Goal: Information Seeking & Learning: Learn about a topic

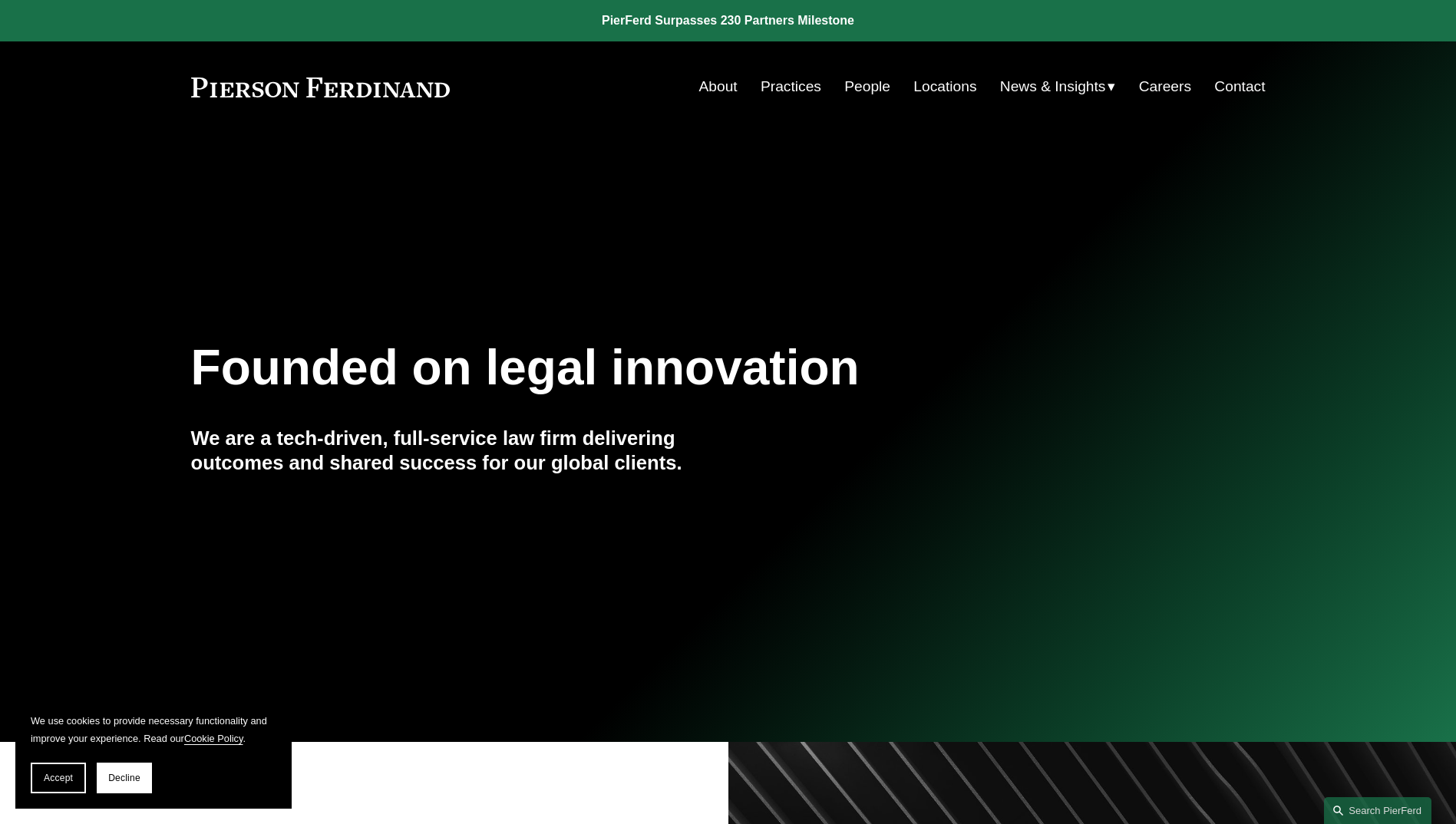
click at [857, 88] on link "People" at bounding box center [867, 86] width 46 height 29
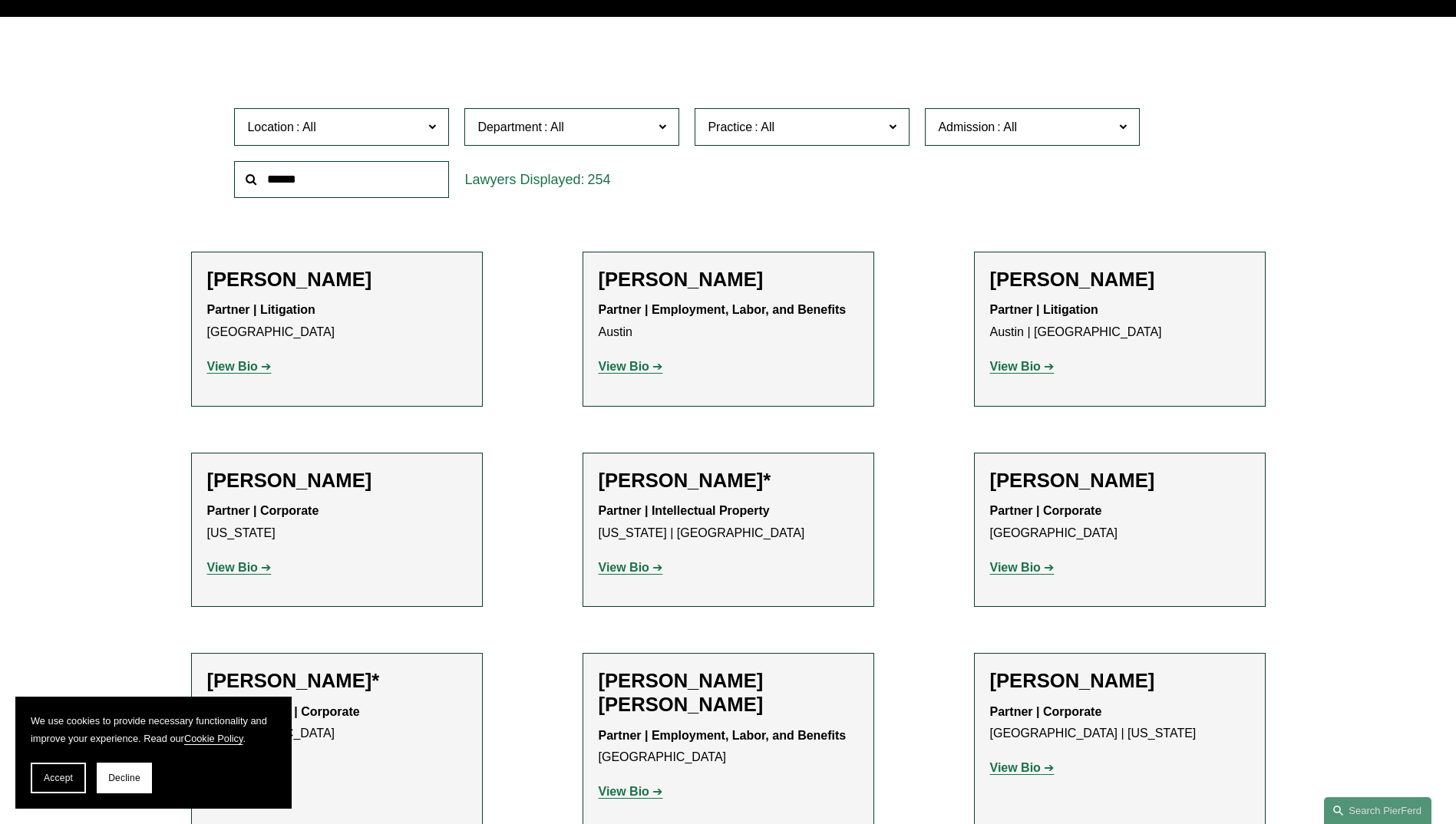
scroll to position [461, 0]
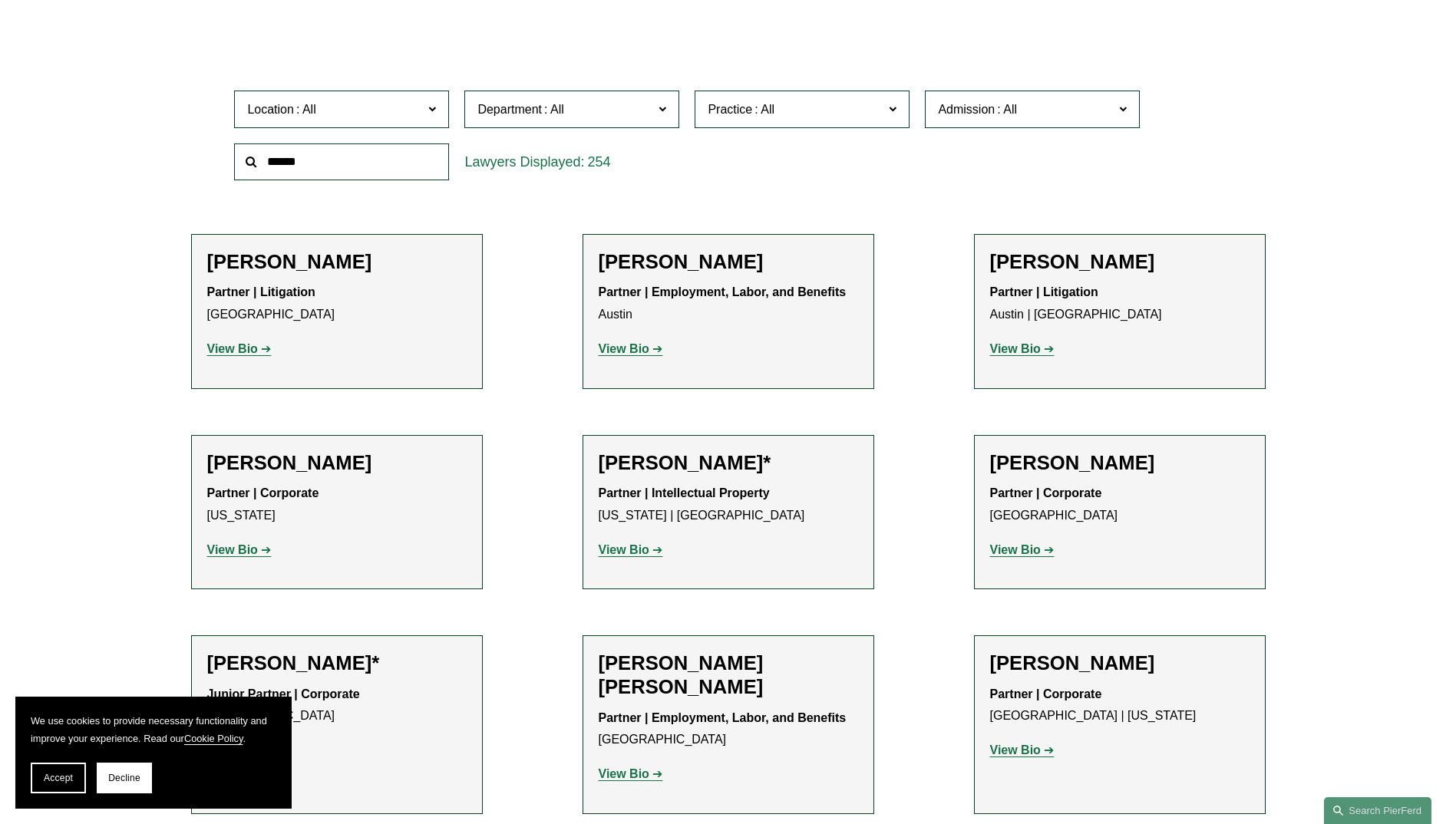
click at [434, 107] on span at bounding box center [432, 108] width 8 height 20
click at [0, 0] on link "Philadelphia" at bounding box center [0, 0] width 0 height 0
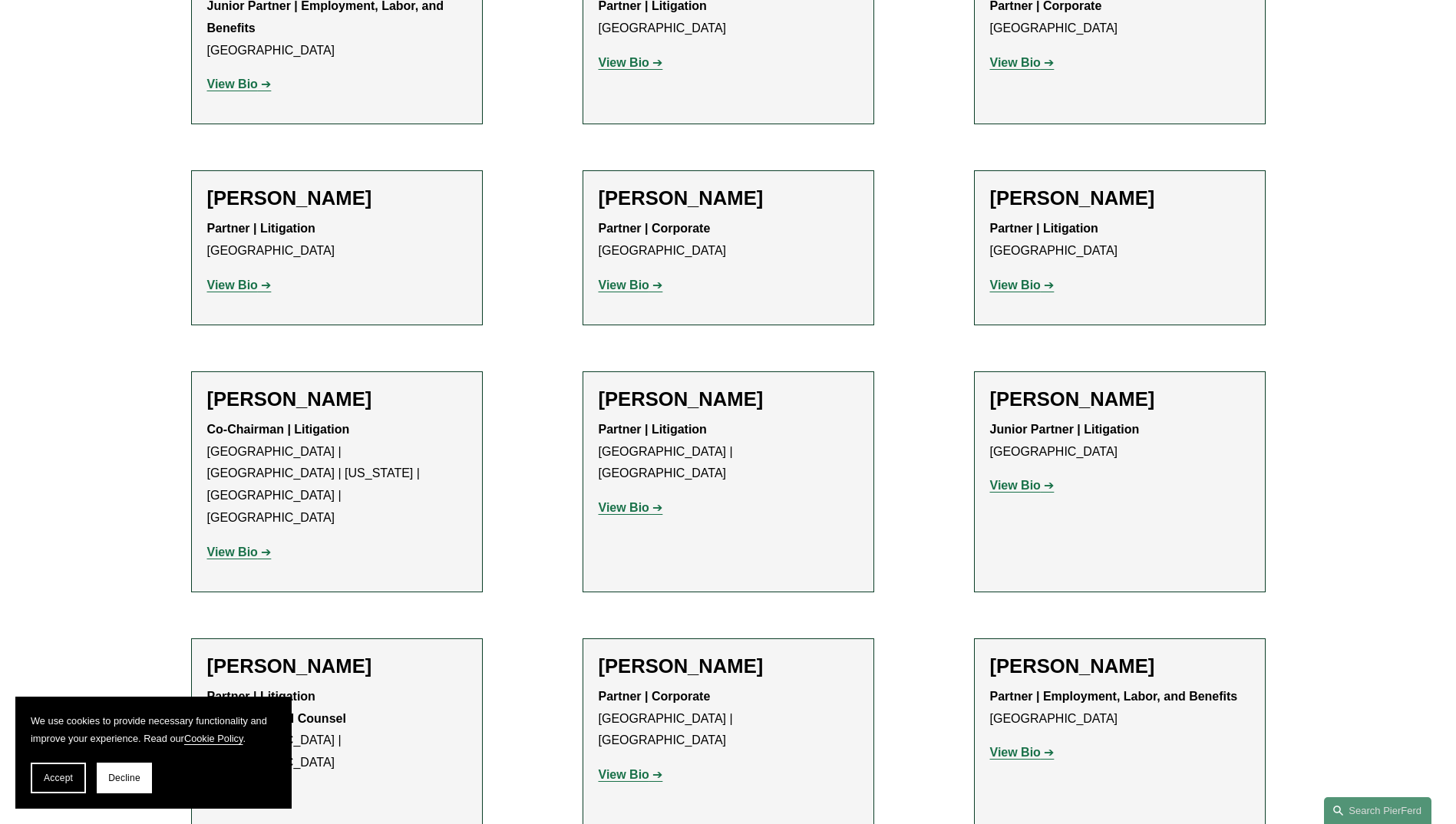
scroll to position [997, 0]
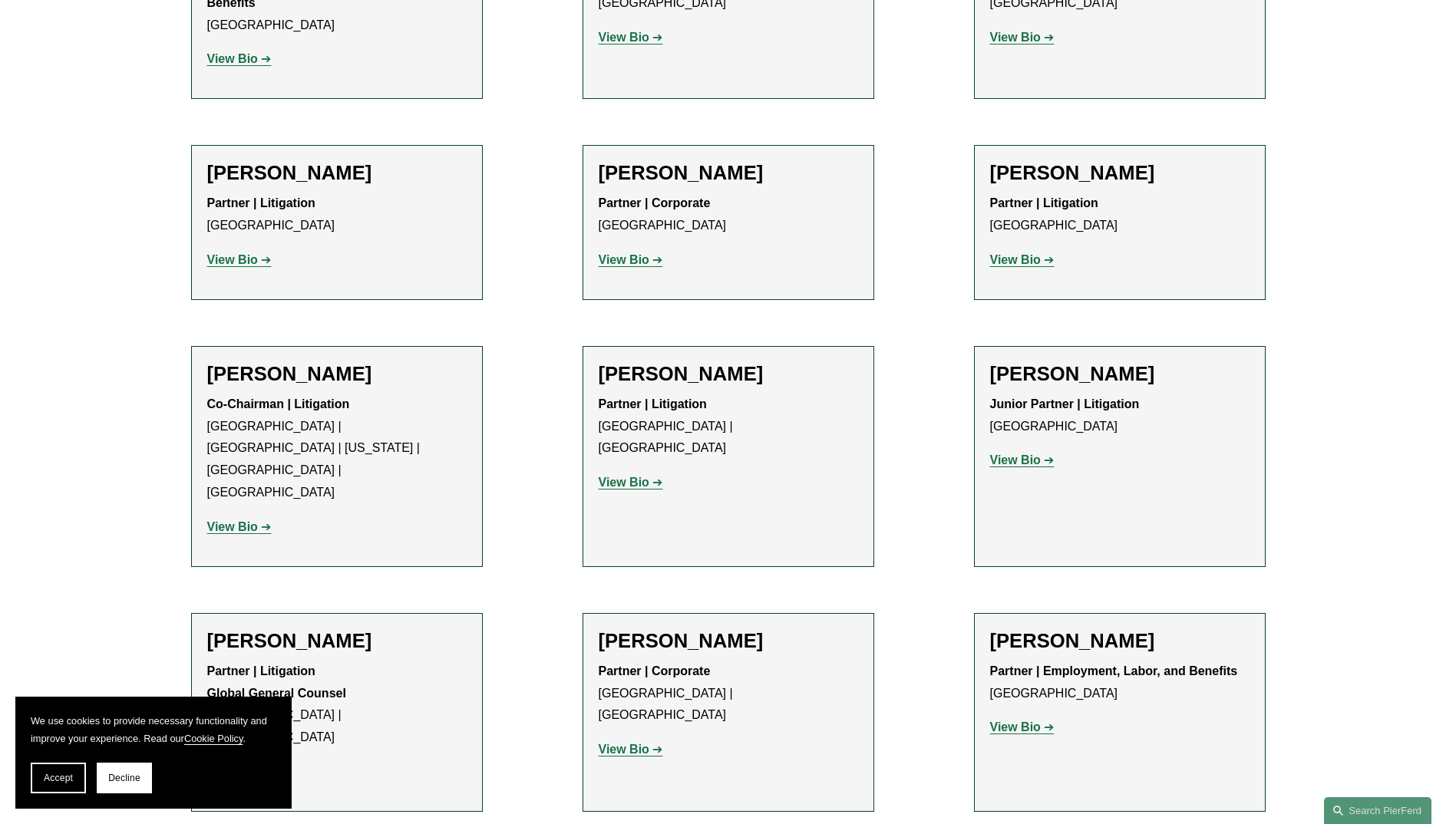
click at [641, 475] on strong "View Bio" at bounding box center [623, 482] width 51 height 13
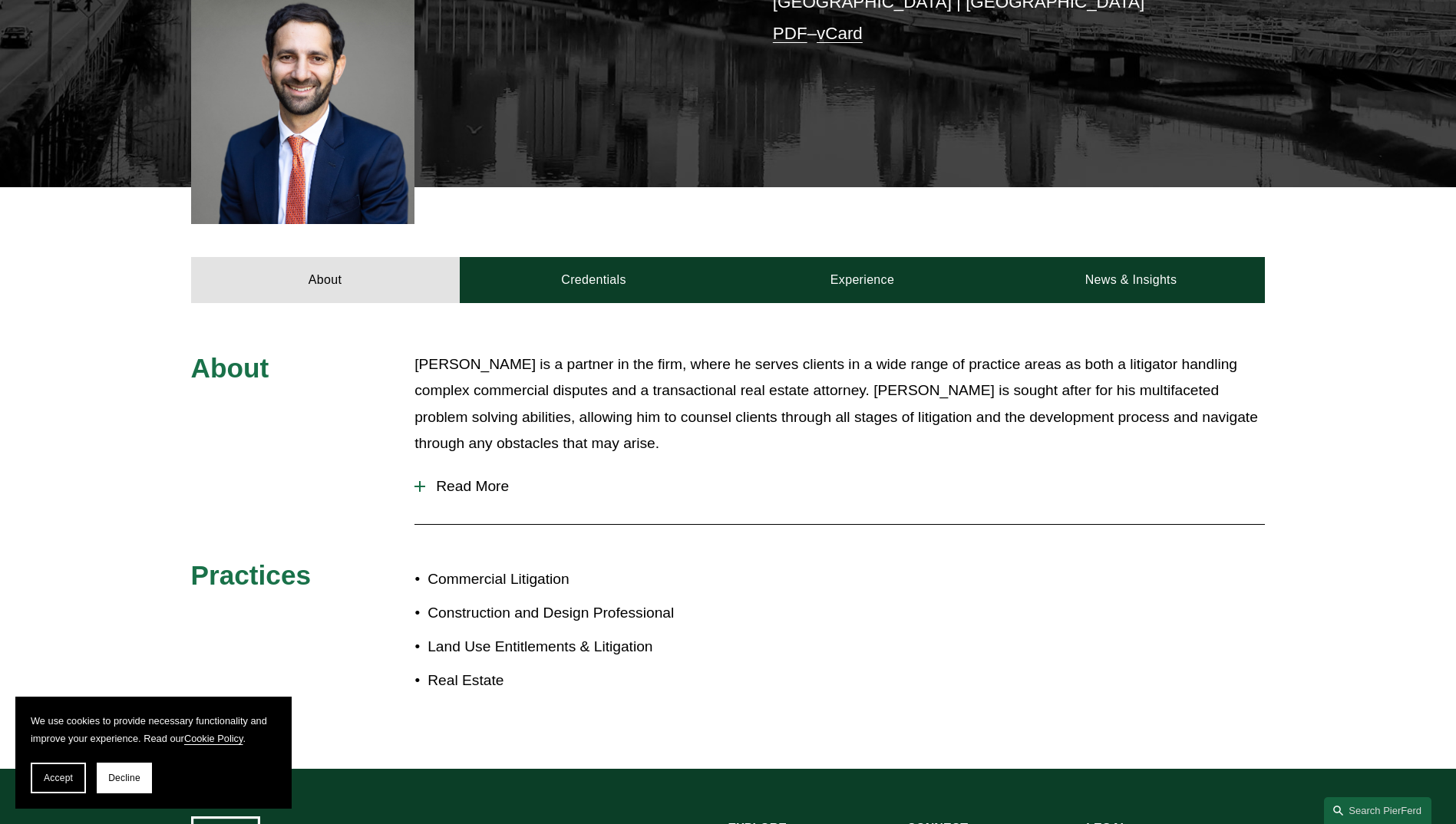
scroll to position [340, 0]
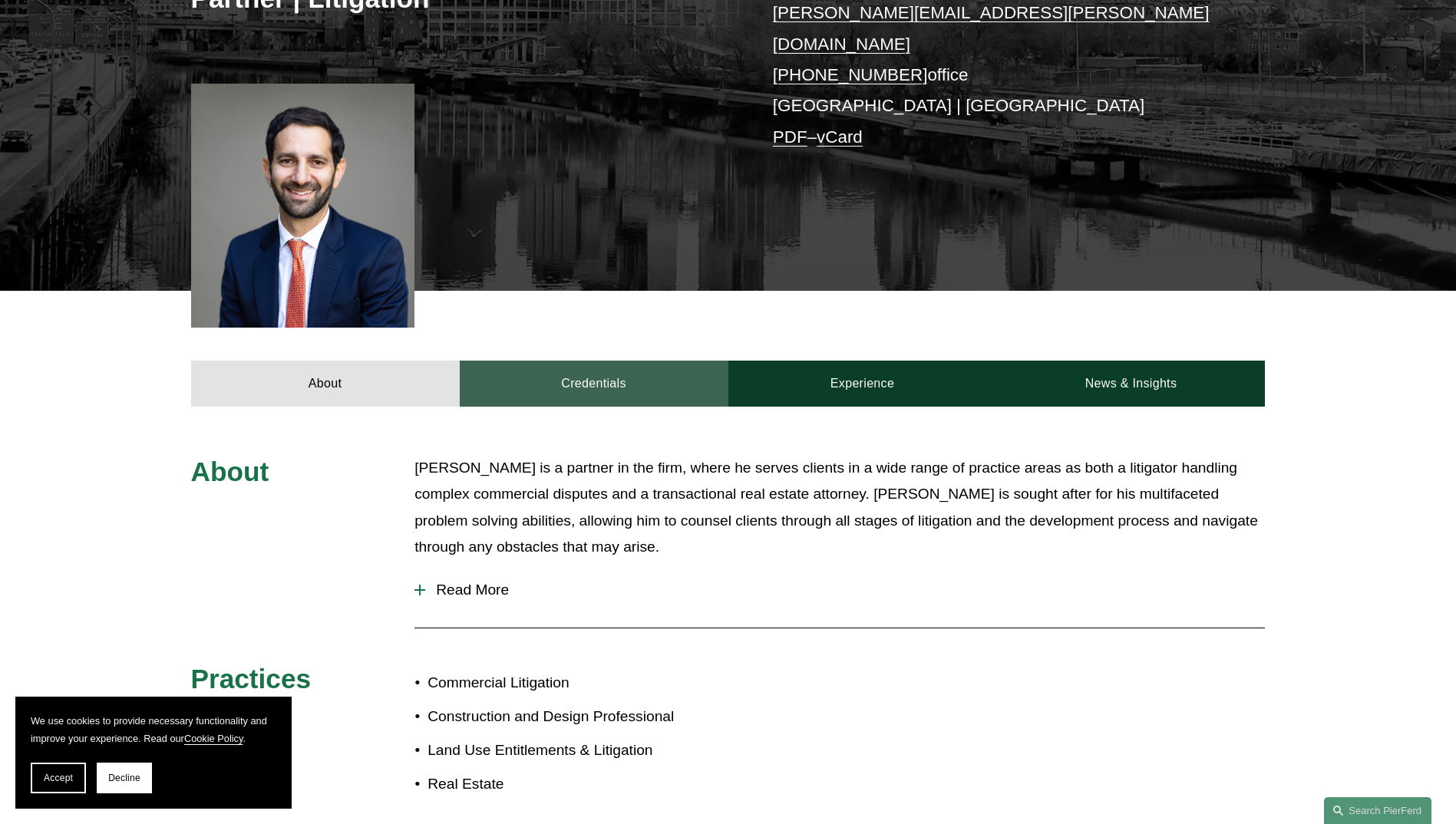
click at [581, 375] on link "Credentials" at bounding box center [594, 384] width 268 height 46
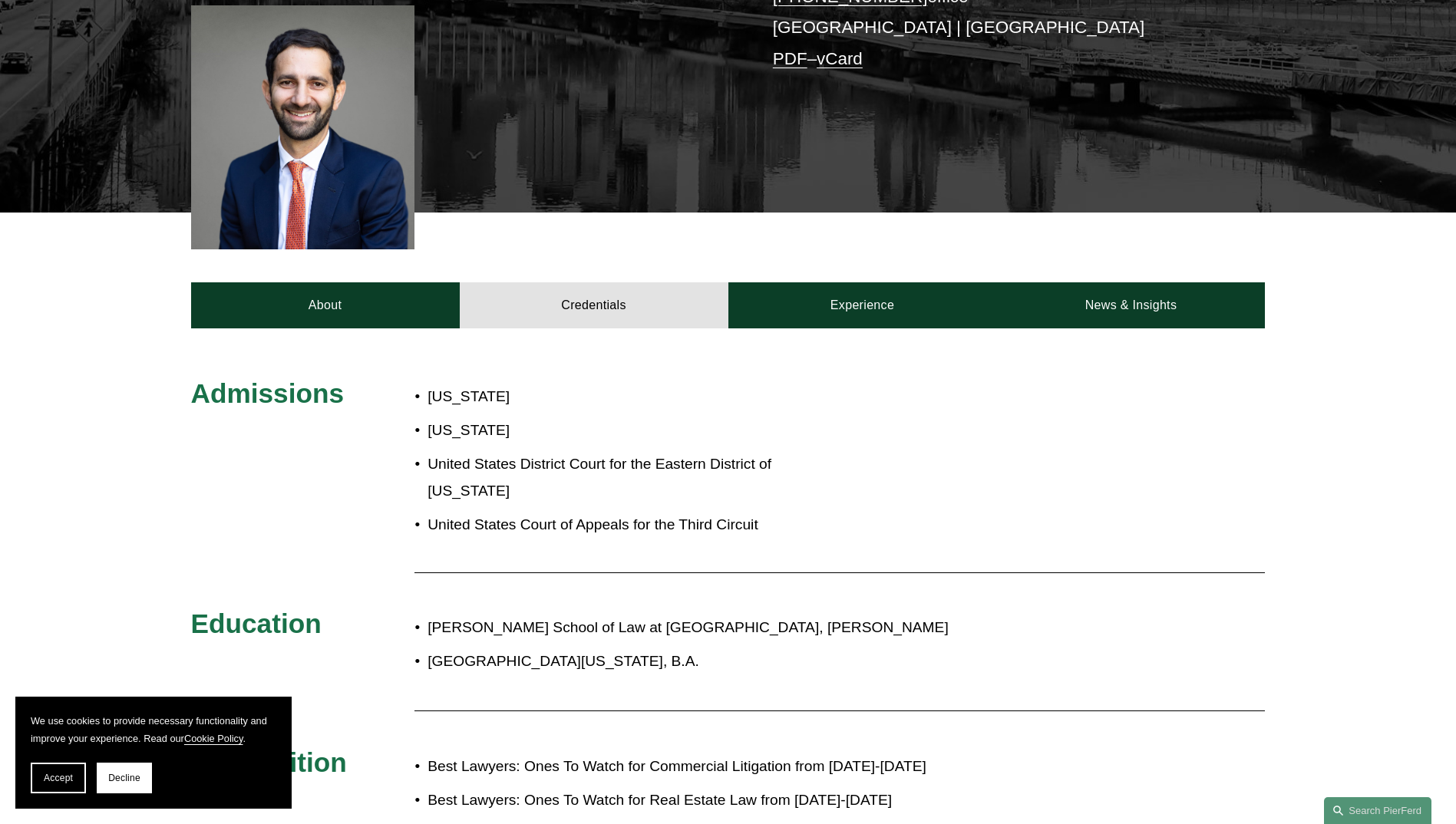
scroll to position [417, 0]
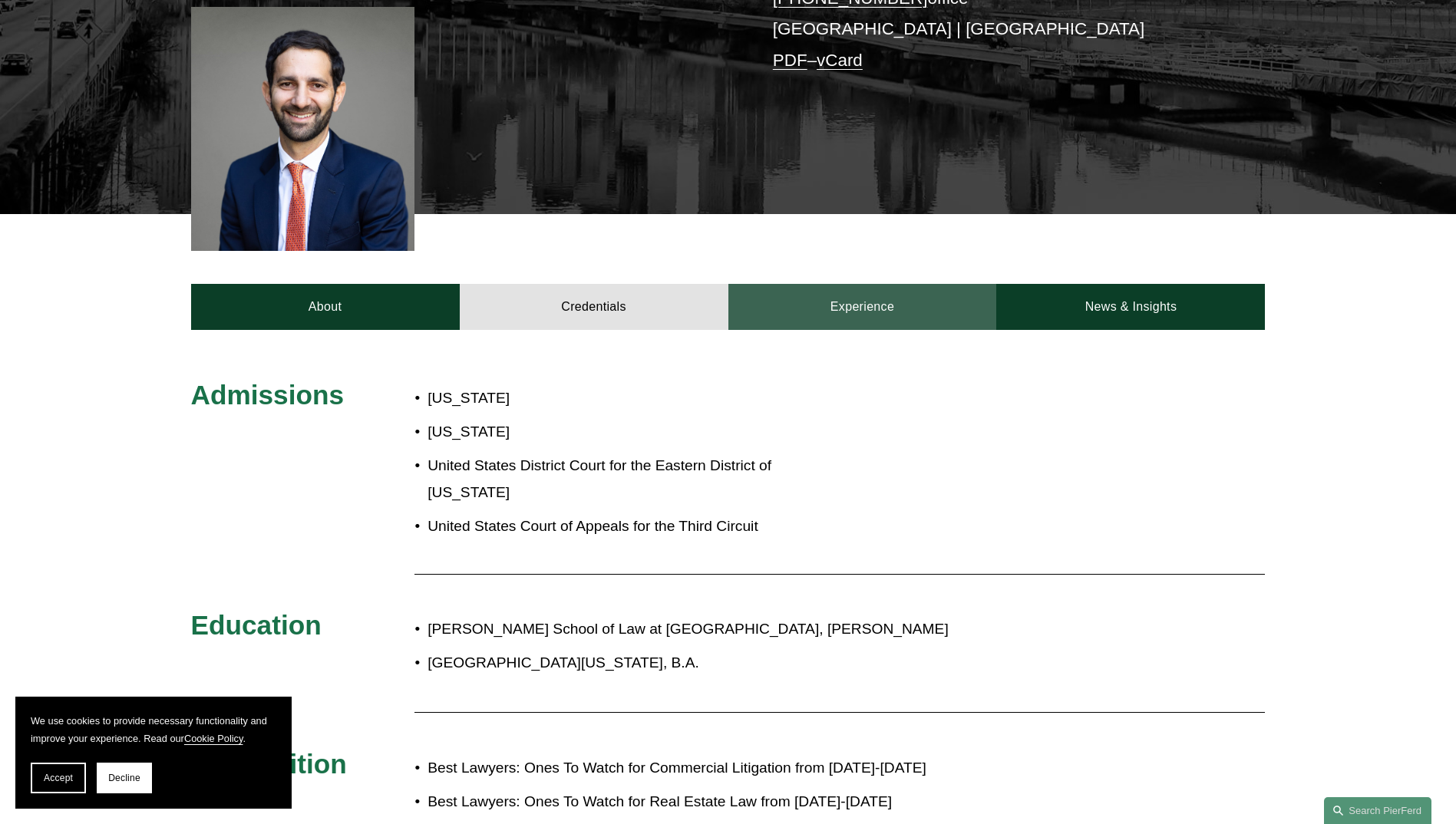
click at [907, 297] on link "Experience" at bounding box center [862, 307] width 268 height 46
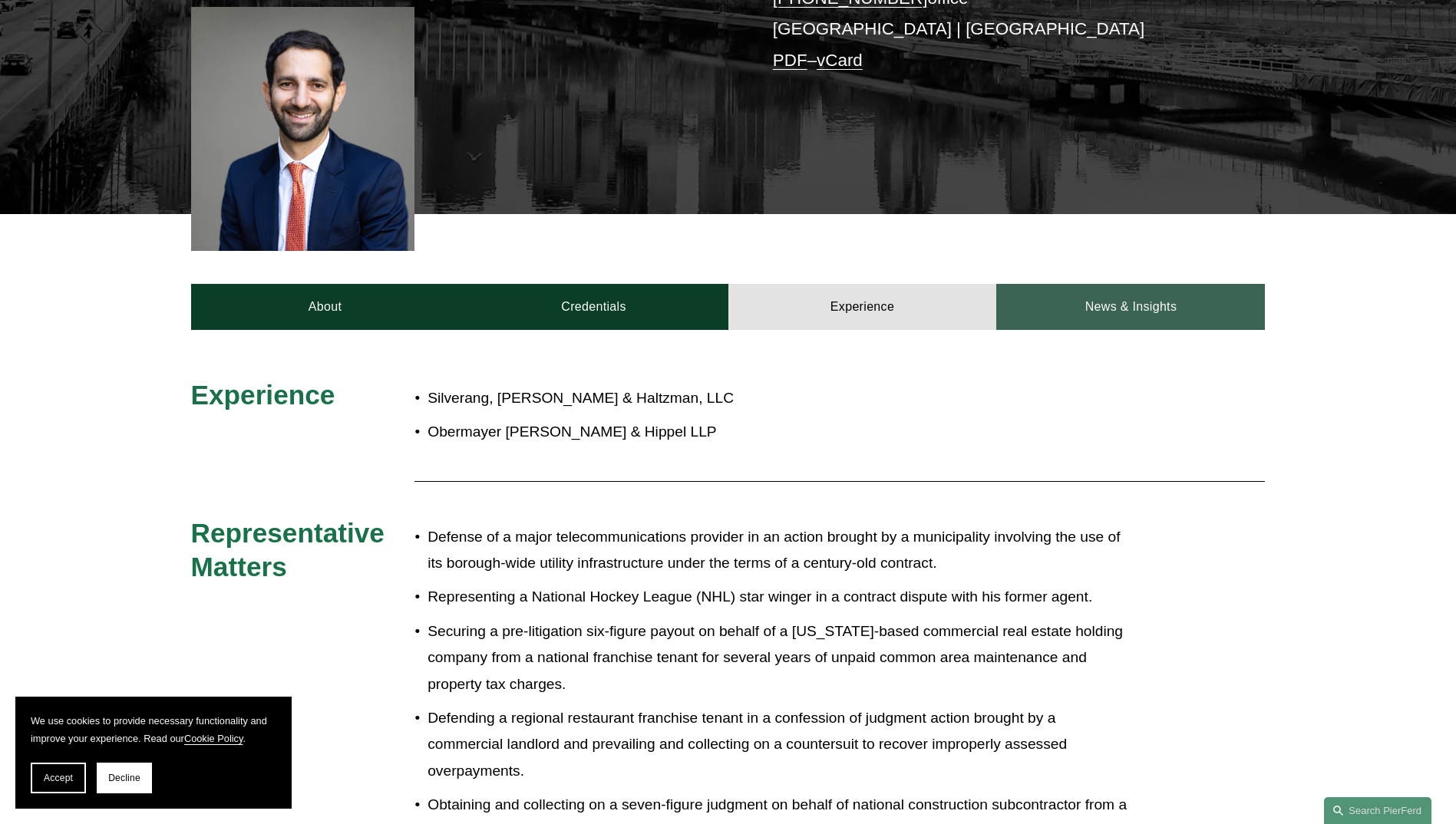
click at [1099, 293] on link "News & Insights" at bounding box center [1130, 307] width 268 height 46
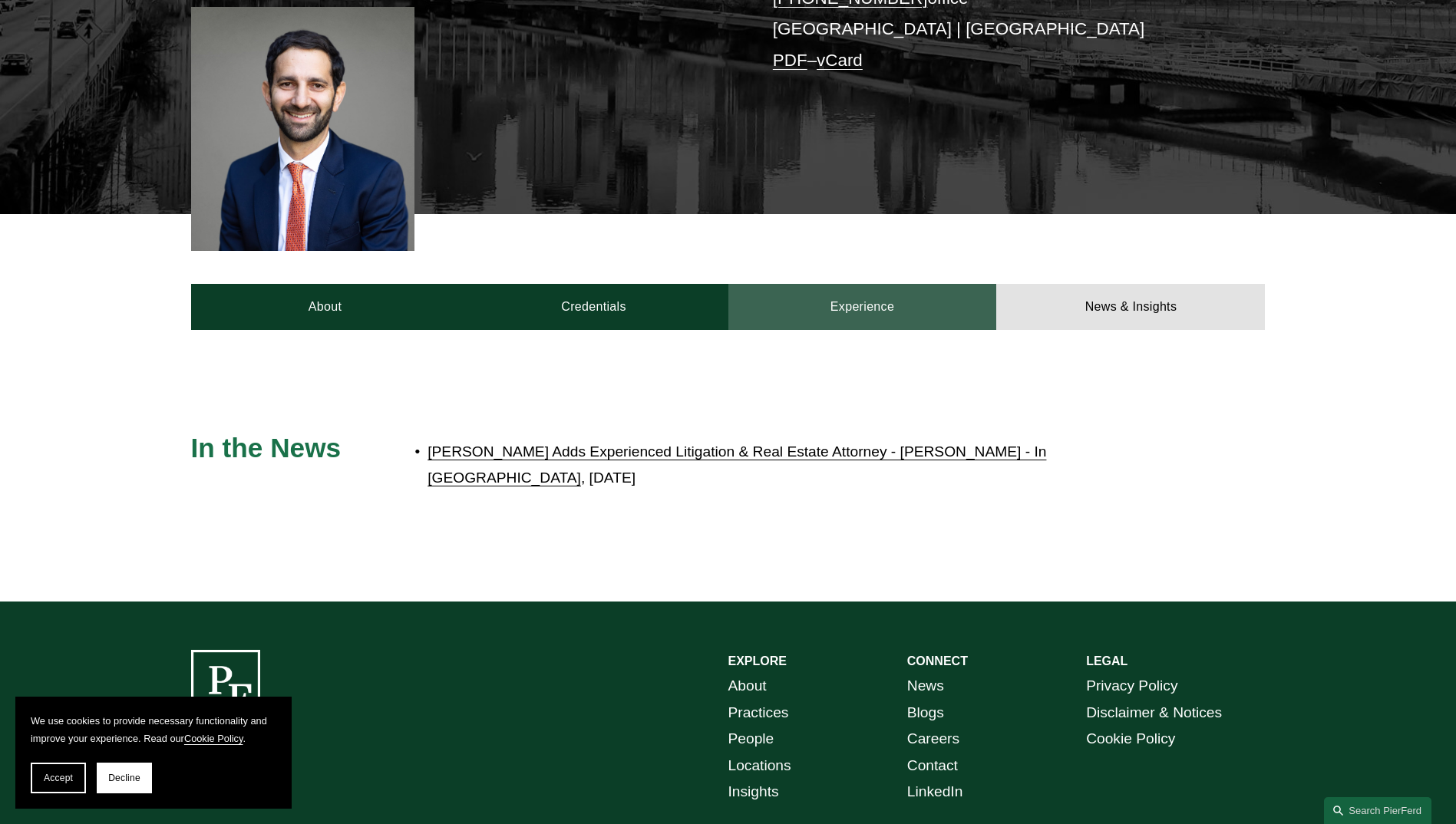
click at [886, 296] on link "Experience" at bounding box center [862, 307] width 268 height 46
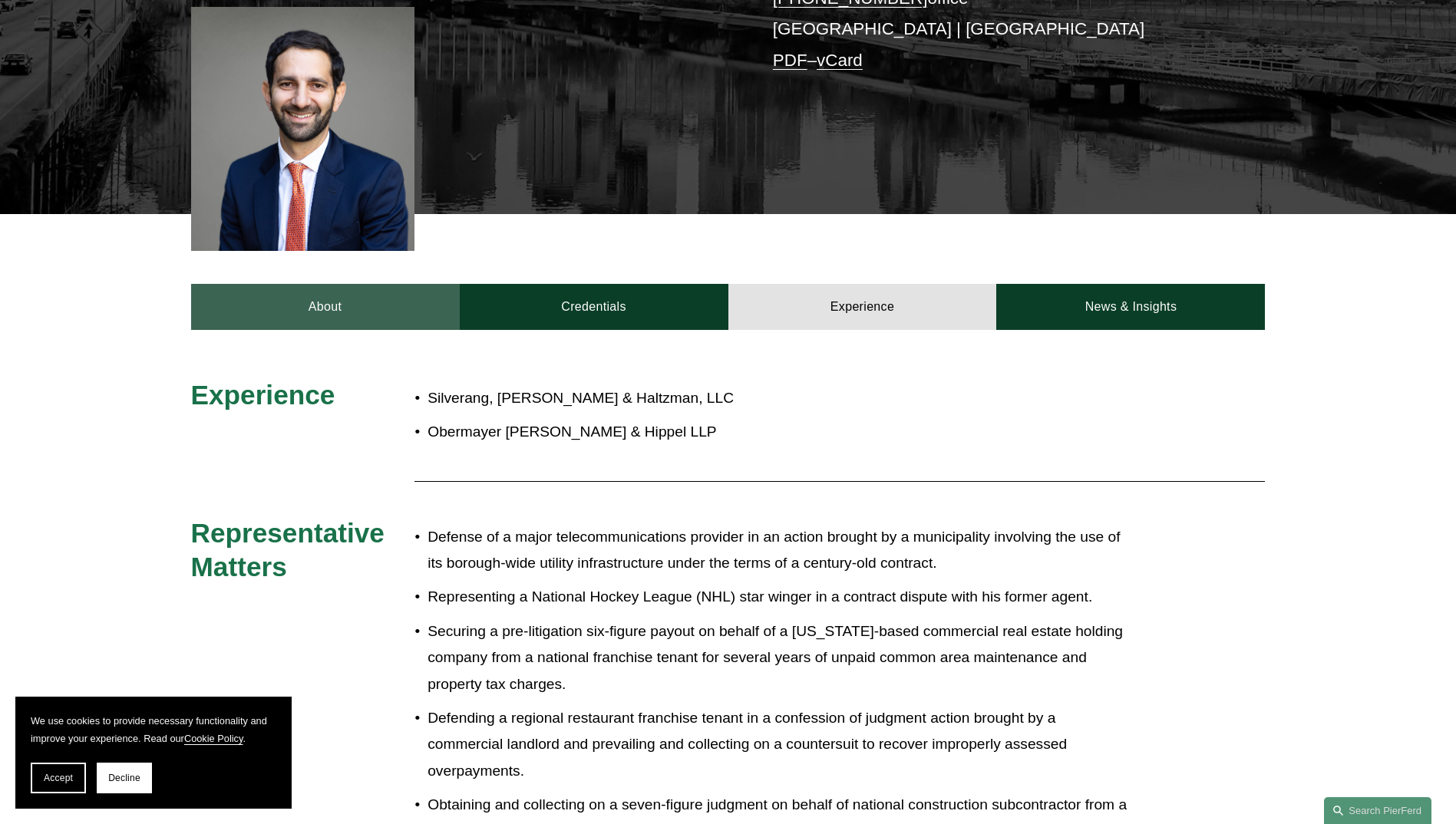
click at [354, 293] on link "About" at bounding box center [325, 307] width 268 height 46
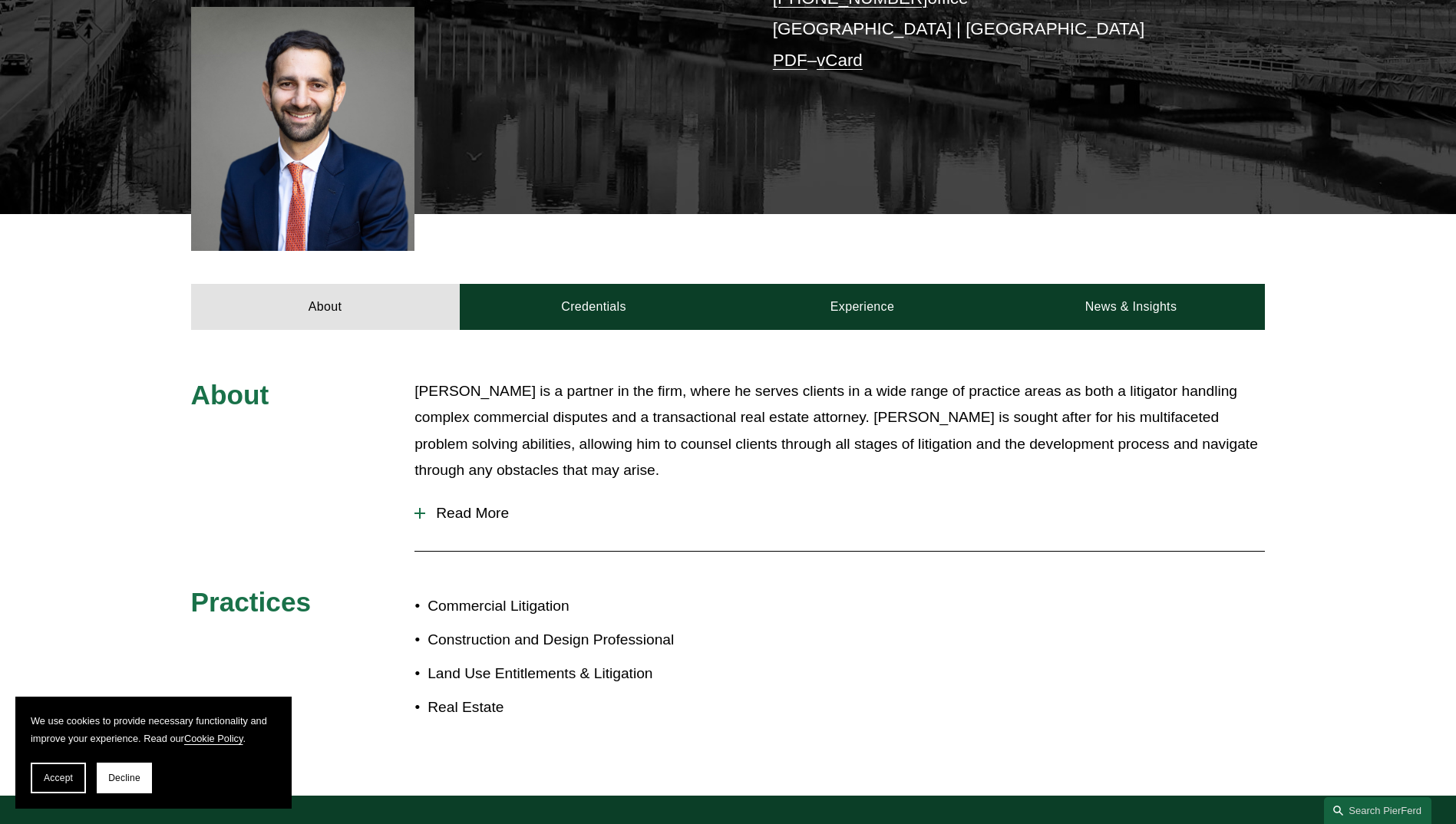
scroll to position [0, 0]
